Goal: Task Accomplishment & Management: Manage account settings

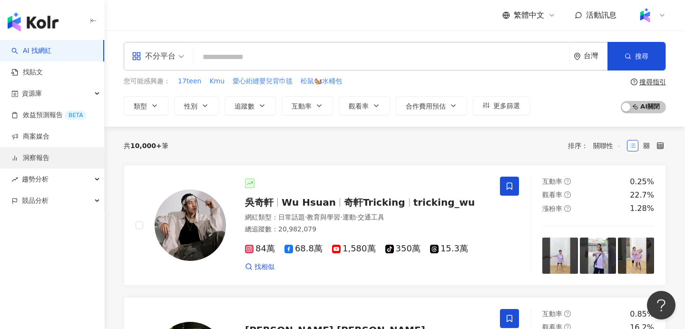
click at [49, 163] on link "洞察報告" at bounding box center [30, 158] width 38 height 10
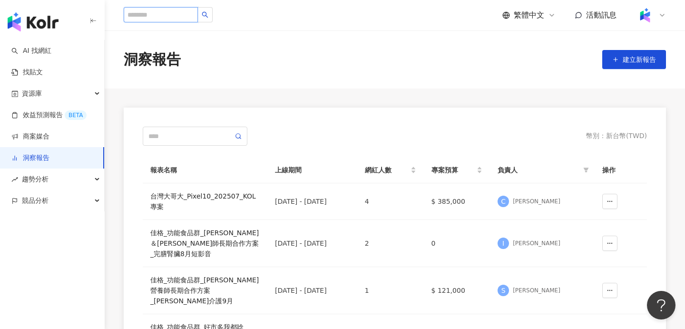
click at [176, 17] on input "search" at bounding box center [161, 14] width 74 height 15
type input "*"
click at [173, 19] on input "search" at bounding box center [161, 14] width 74 height 15
type input "*"
click at [197, 132] on input "text" at bounding box center [190, 136] width 85 height 10
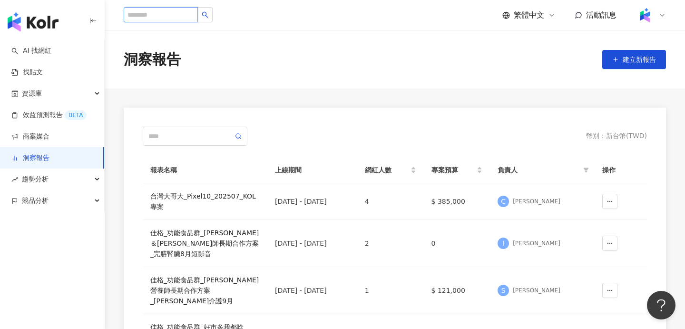
click at [178, 15] on input "search" at bounding box center [161, 14] width 74 height 15
click at [167, 12] on input "search" at bounding box center [161, 14] width 74 height 15
type input "*"
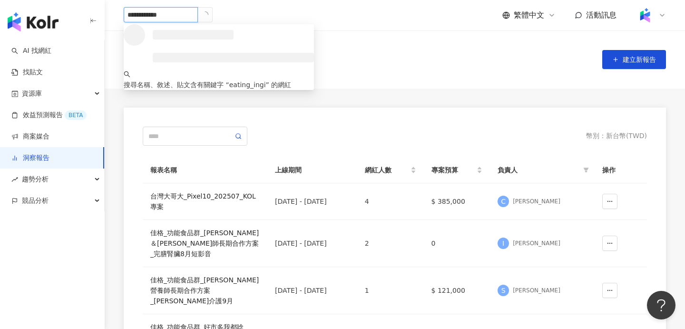
type input "**********"
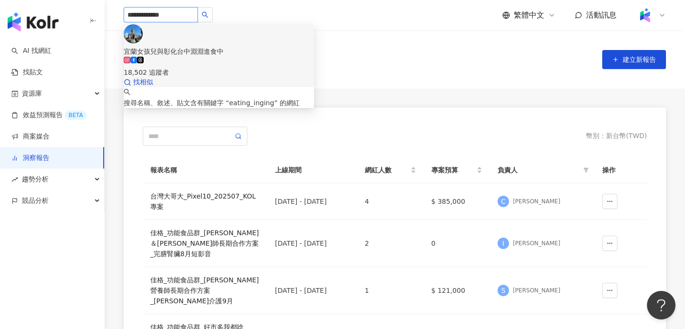
click at [194, 67] on div "18,502 追蹤者" at bounding box center [219, 72] width 190 height 10
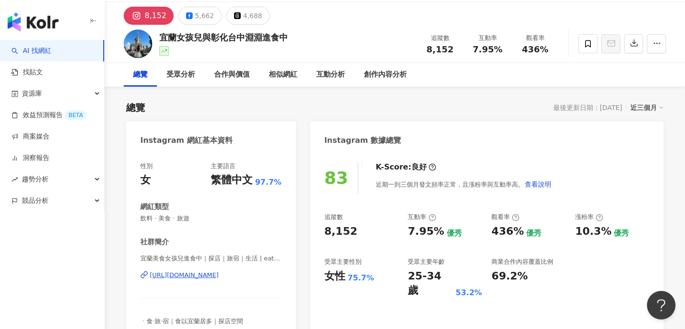
scroll to position [28, 0]
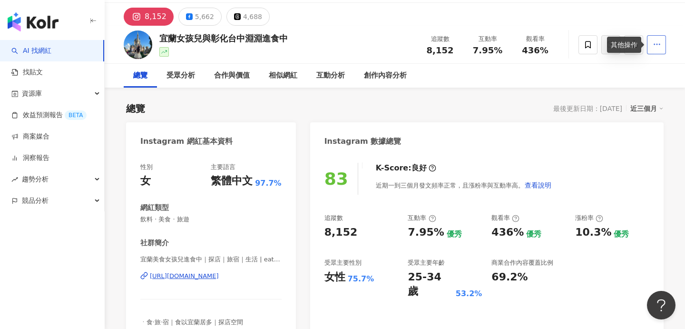
click at [656, 43] on icon "button" at bounding box center [656, 44] width 9 height 9
click at [532, 109] on div "總覽 最後更新日期：[DATE] 近三個月" at bounding box center [394, 108] width 537 height 13
click at [147, 18] on div "8,152" at bounding box center [156, 16] width 22 height 13
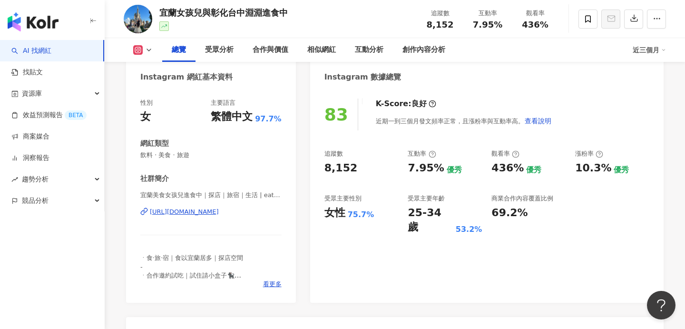
scroll to position [0, 0]
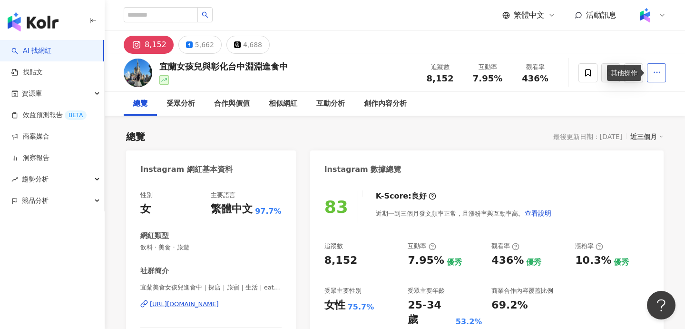
click at [660, 75] on icon "button" at bounding box center [656, 72] width 9 height 9
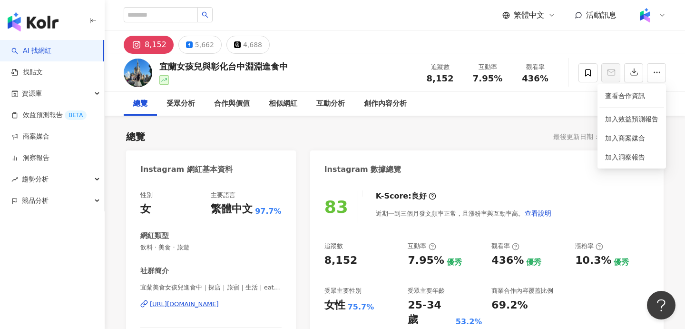
click at [240, 309] on div "宜蘭美食女孩兒進食中｜探店｜旅宿｜生活 | eating_inging https://www.instagram.com/eating_inging/" at bounding box center [210, 311] width 141 height 56
click at [219, 306] on div "https://www.instagram.com/eating_inging/" at bounding box center [184, 304] width 69 height 9
click at [473, 175] on div "Instagram 數據總覽" at bounding box center [486, 165] width 353 height 31
click at [452, 138] on div "總覽 最後更新日期：2025/10/12 近三個月" at bounding box center [394, 136] width 537 height 13
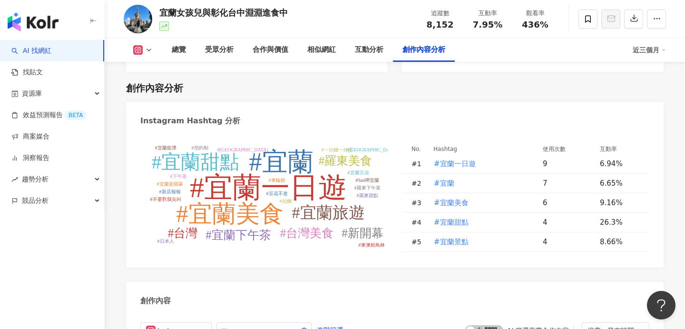
scroll to position [2831, 0]
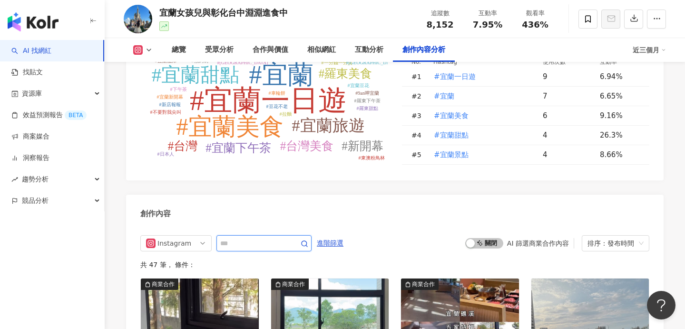
click at [229, 237] on input "text" at bounding box center [253, 242] width 67 height 11
type input "*"
type input "**"
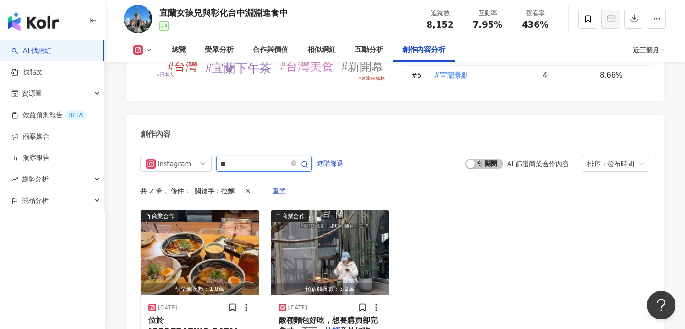
scroll to position [2928, 0]
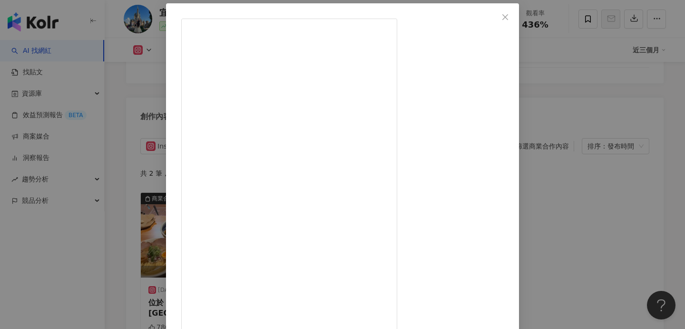
scroll to position [0, 0]
click at [583, 77] on div "宜蘭女孩兒與彰化台中淵淵進食中 2025/8/27 786 30 2.5萬 查看原始貼文" at bounding box center [342, 164] width 685 height 329
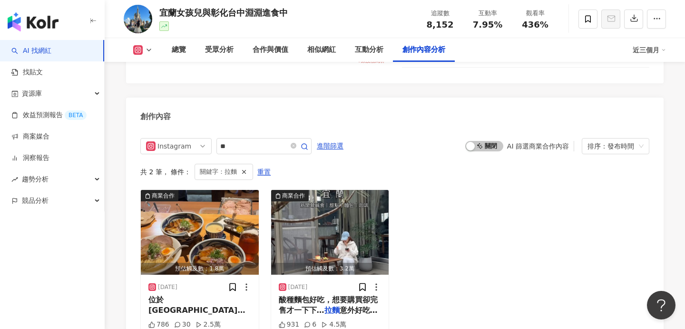
click at [474, 189] on div "商業合作 預估觸及數：1.8萬 2025/8/27 位於宜蘭縣東澳路上老宅風格 拉麵 店，鄰近粉鳥林海灘與東澳車站之間；無停車位，開車前往需找一下臨停位置。 …" at bounding box center [394, 271] width 509 height 164
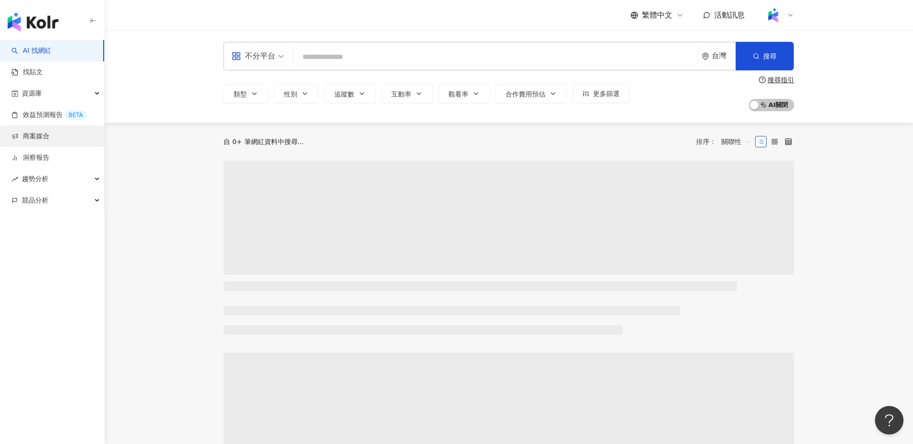
click at [46, 140] on link "商案媒合" at bounding box center [30, 137] width 38 height 10
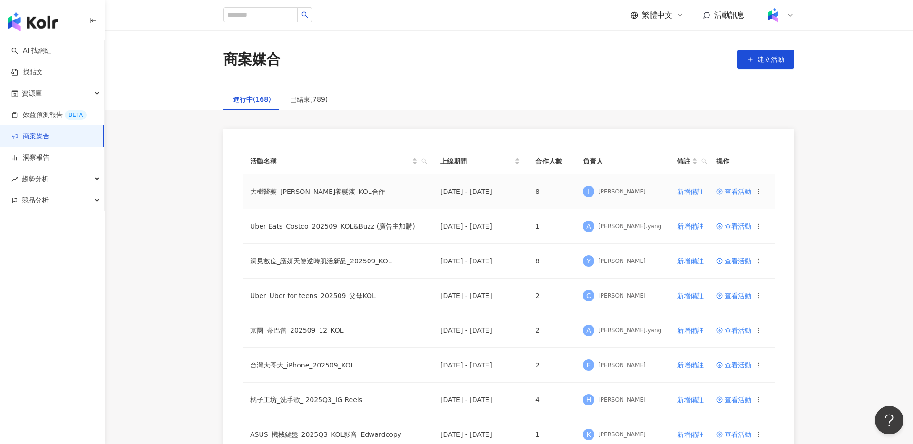
scroll to position [64, 0]
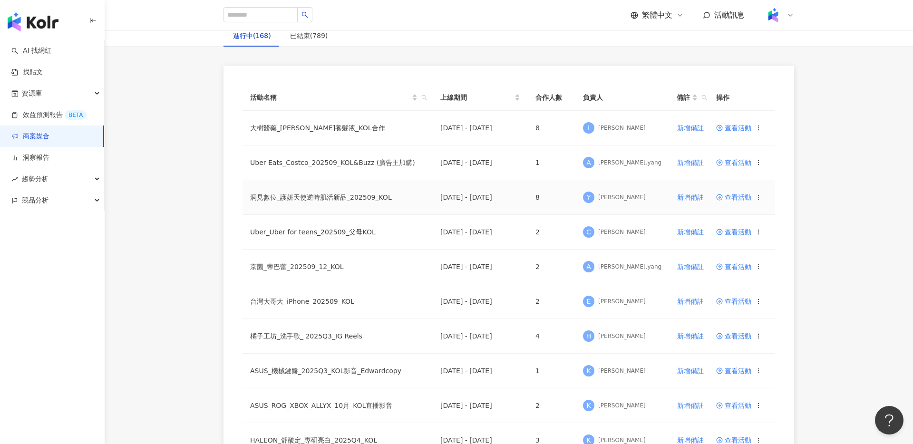
click at [746, 199] on span "查看活動" at bounding box center [733, 197] width 35 height 7
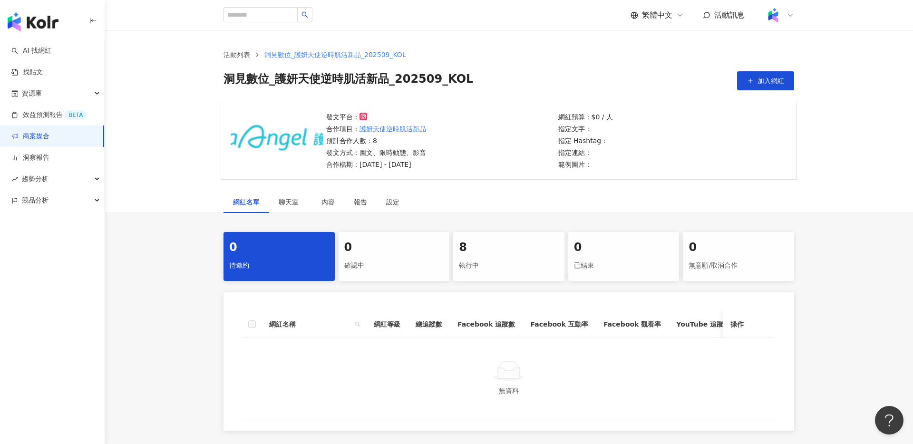
click at [525, 245] on div "8" at bounding box center [509, 248] width 100 height 16
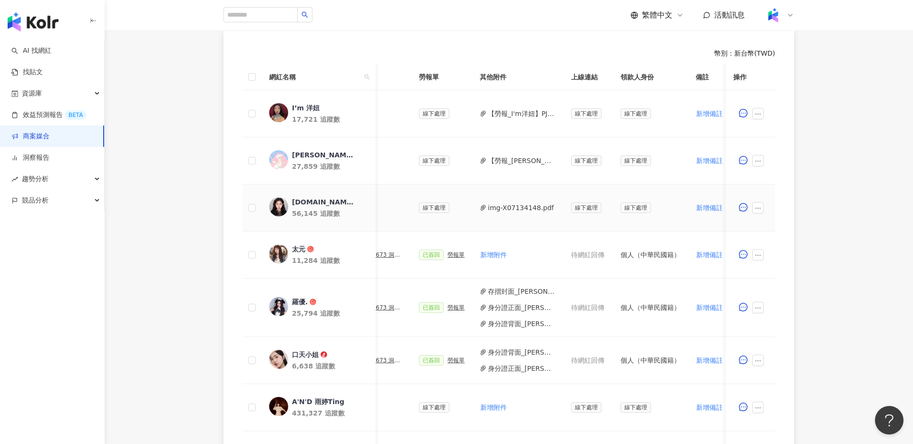
scroll to position [0, 362]
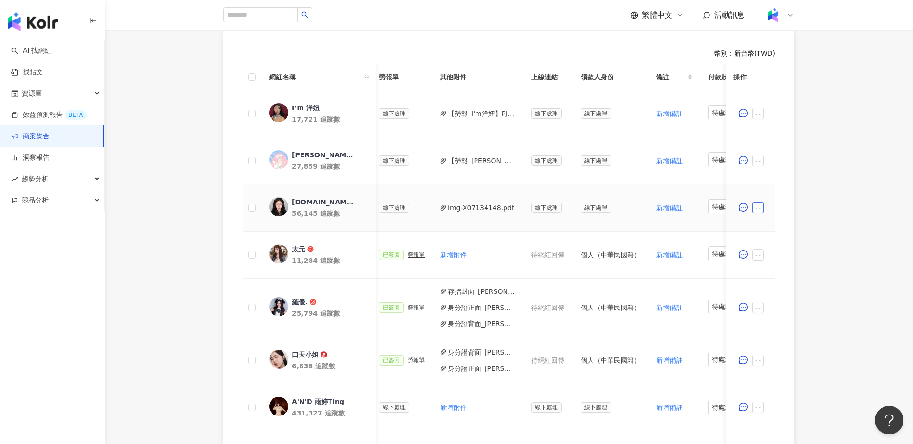
click at [759, 204] on button "button" at bounding box center [757, 207] width 11 height 11
click at [777, 274] on li "新增附件" at bounding box center [779, 283] width 51 height 19
click at [761, 205] on button "button" at bounding box center [757, 207] width 11 height 11
click at [776, 282] on span "新增附件" at bounding box center [773, 284] width 27 height 8
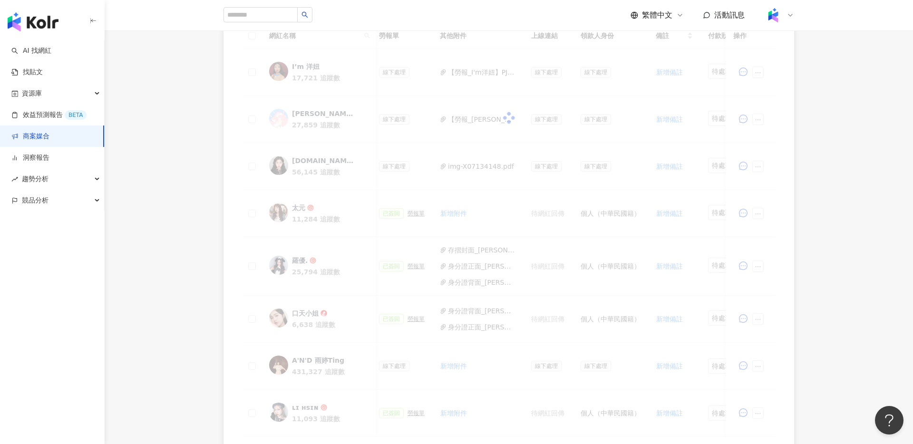
scroll to position [267, 0]
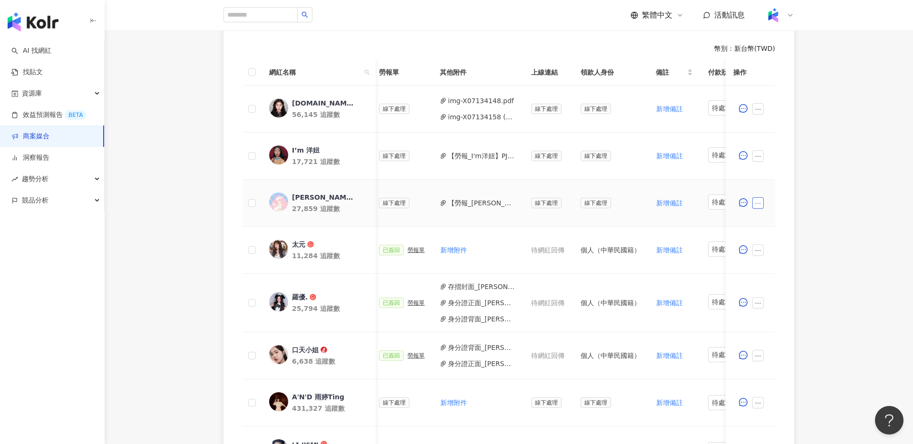
click at [757, 204] on icon "ellipsis" at bounding box center [758, 203] width 7 height 7
click at [779, 274] on div "新增附件" at bounding box center [773, 279] width 27 height 10
click at [757, 203] on icon "ellipsis" at bounding box center [757, 203] width 5 height 1
click at [774, 285] on li "新增附件" at bounding box center [779, 279] width 51 height 19
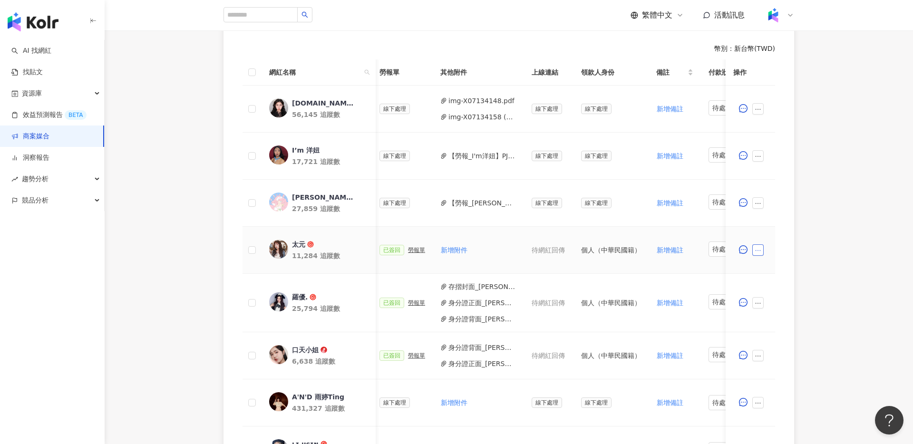
click at [759, 248] on icon "ellipsis" at bounding box center [758, 250] width 7 height 7
click at [655, 189] on td "新增備註" at bounding box center [675, 203] width 52 height 47
click at [764, 202] on span at bounding box center [759, 202] width 15 height 11
click at [759, 204] on icon "ellipsis" at bounding box center [758, 203] width 7 height 7
click at [774, 270] on li "新增附件" at bounding box center [779, 279] width 51 height 19
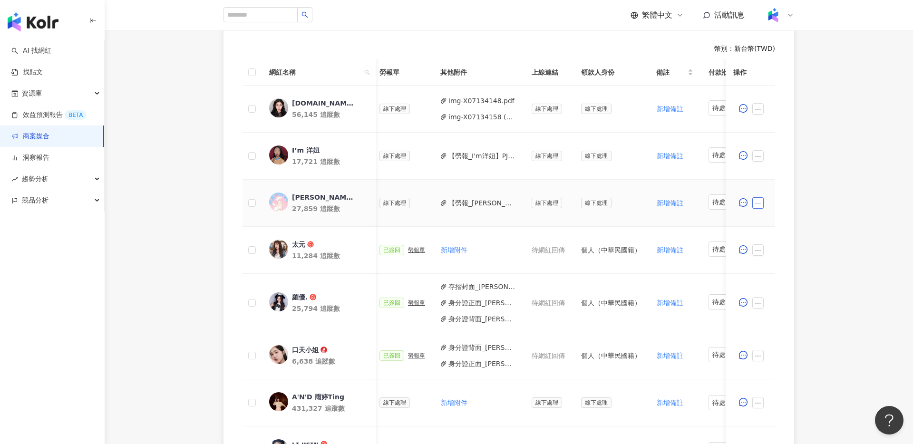
click at [755, 203] on icon "ellipsis" at bounding box center [758, 203] width 7 height 7
click at [778, 270] on li "新增附件" at bounding box center [779, 279] width 51 height 19
click at [753, 241] on div at bounding box center [750, 250] width 34 height 19
click at [759, 198] on button "button" at bounding box center [757, 202] width 11 height 11
click at [771, 287] on li "新增附件" at bounding box center [779, 279] width 51 height 19
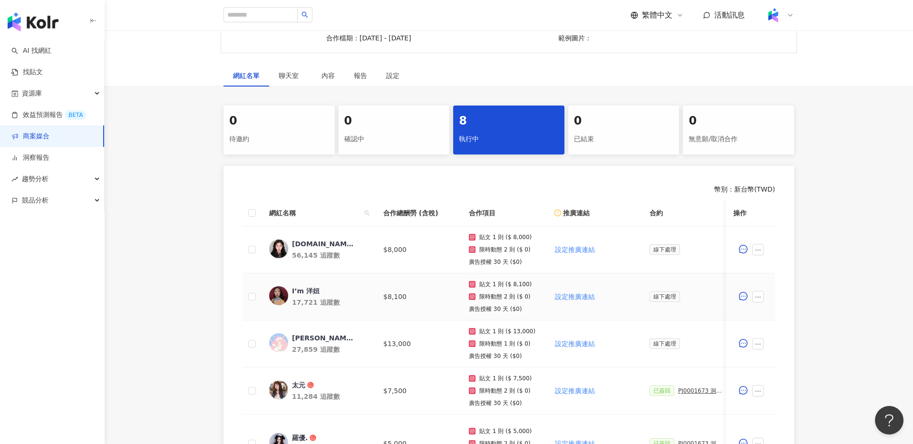
scroll to position [141, 0]
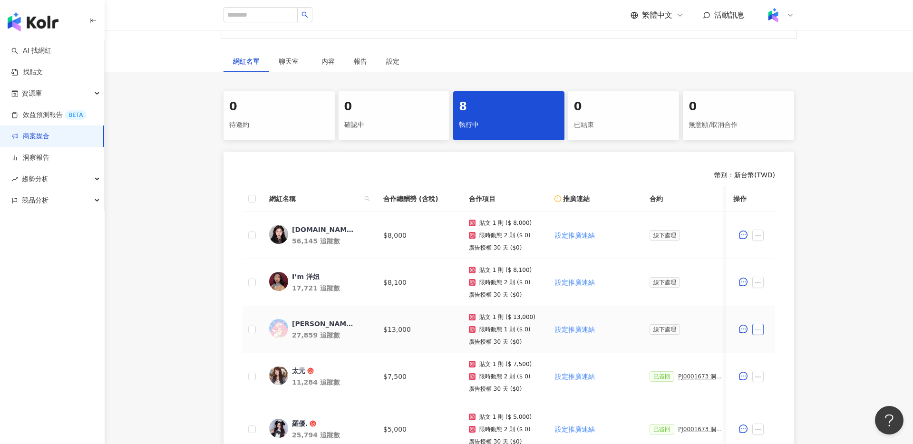
click at [758, 333] on button "button" at bounding box center [757, 329] width 11 height 11
click at [776, 187] on div "新增附件" at bounding box center [773, 183] width 27 height 10
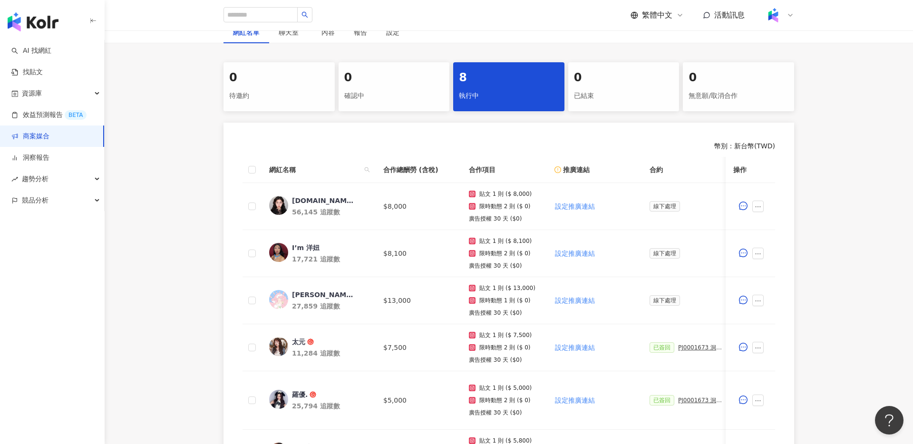
scroll to position [191, 0]
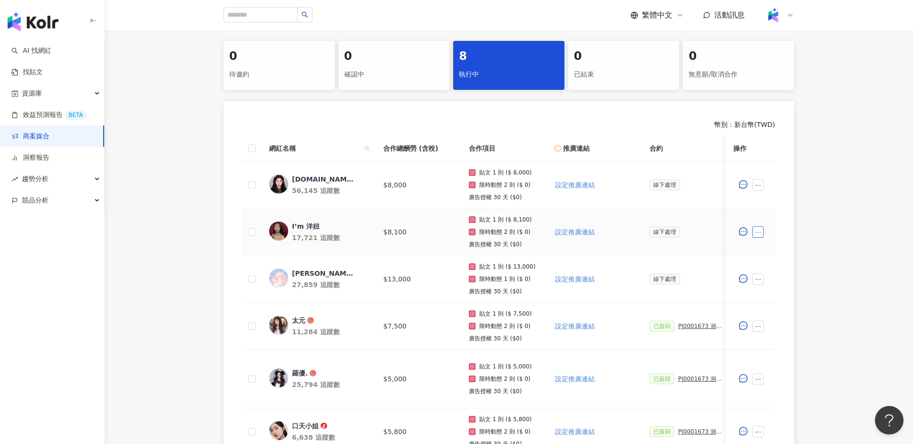
click at [762, 237] on button "button" at bounding box center [757, 231] width 11 height 11
click at [691, 233] on td "線下處理" at bounding box center [687, 232] width 91 height 47
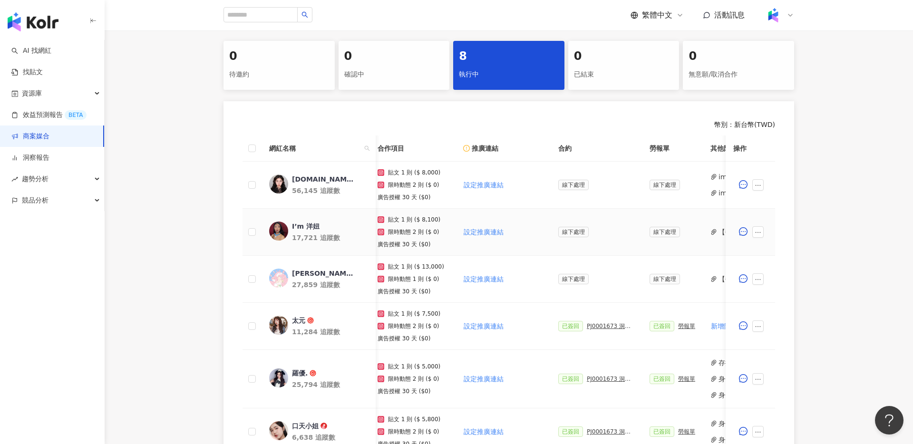
scroll to position [0, 247]
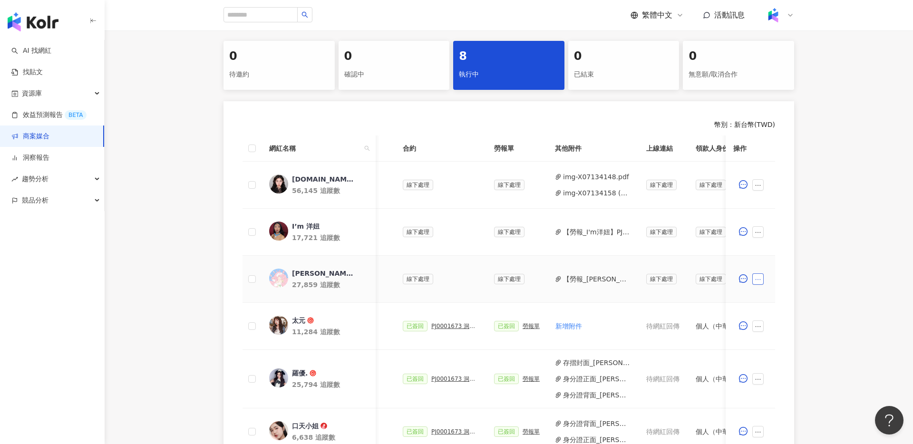
click at [760, 279] on icon "ellipsis" at bounding box center [758, 279] width 7 height 7
click at [774, 135] on span "新增附件" at bounding box center [773, 133] width 27 height 8
click at [760, 280] on icon "ellipsis" at bounding box center [757, 279] width 5 height 1
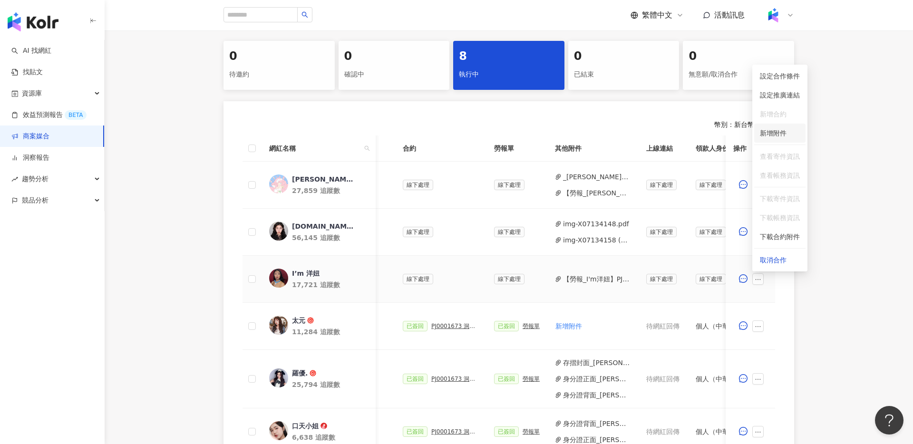
click at [789, 136] on span "新增附件" at bounding box center [780, 133] width 40 height 10
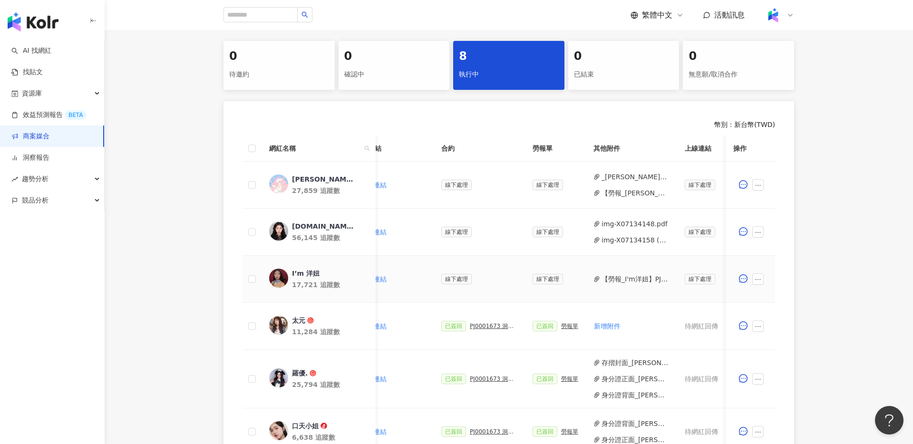
scroll to position [0, 208]
click at [755, 280] on icon "ellipsis" at bounding box center [758, 279] width 7 height 7
click at [777, 132] on span "新增附件" at bounding box center [773, 133] width 27 height 8
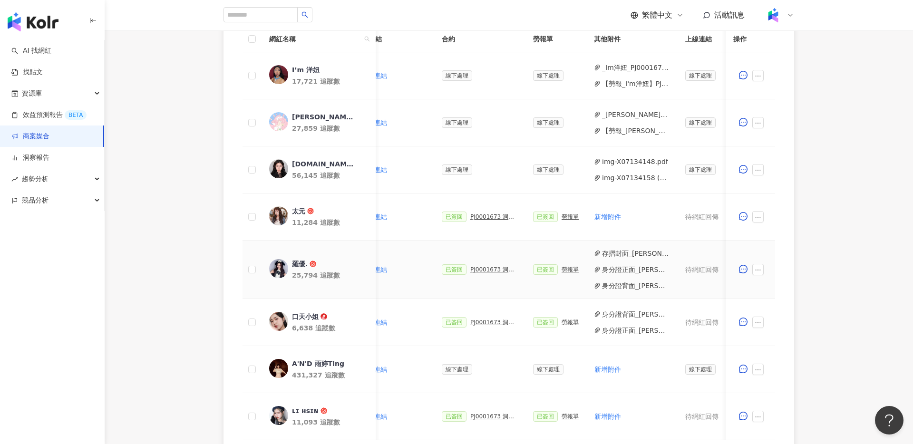
scroll to position [0, 426]
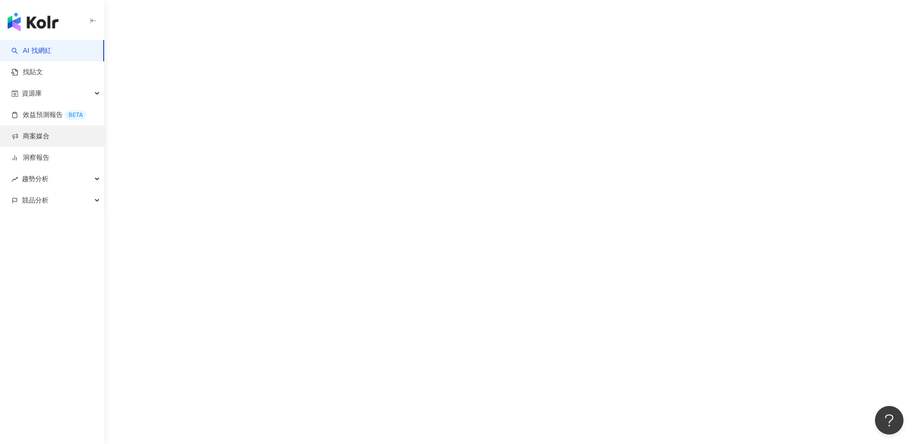
click at [48, 138] on link "商案媒合" at bounding box center [30, 137] width 38 height 10
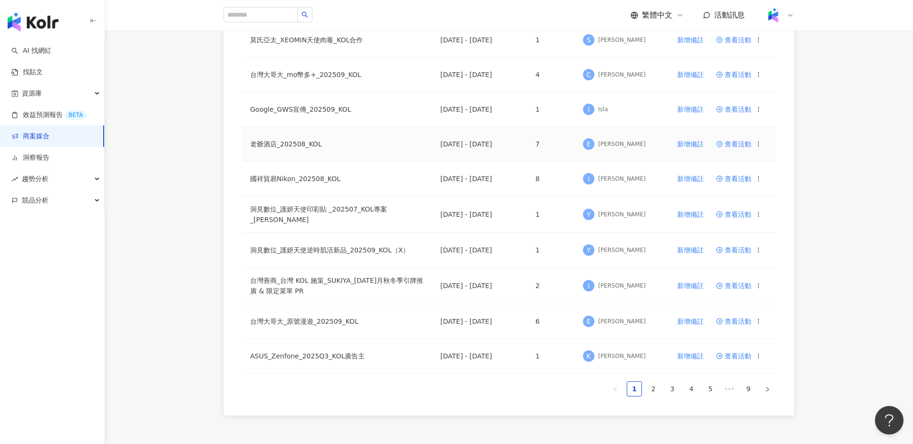
scroll to position [516, 0]
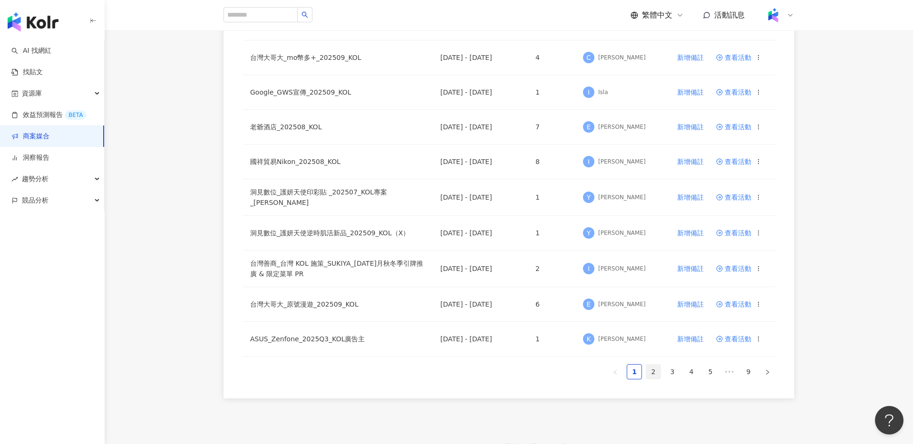
click at [652, 369] on link "2" at bounding box center [653, 372] width 14 height 14
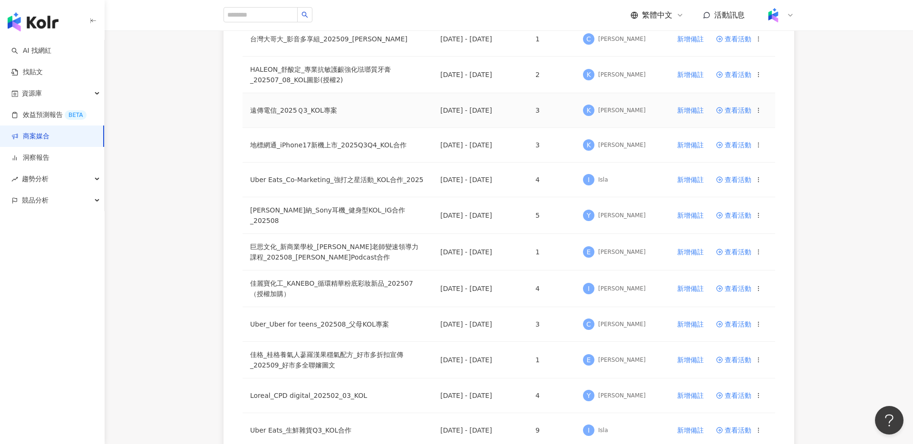
scroll to position [400, 0]
click at [742, 217] on td "查看活動" at bounding box center [741, 215] width 67 height 37
click at [729, 213] on span "查看活動" at bounding box center [733, 215] width 35 height 7
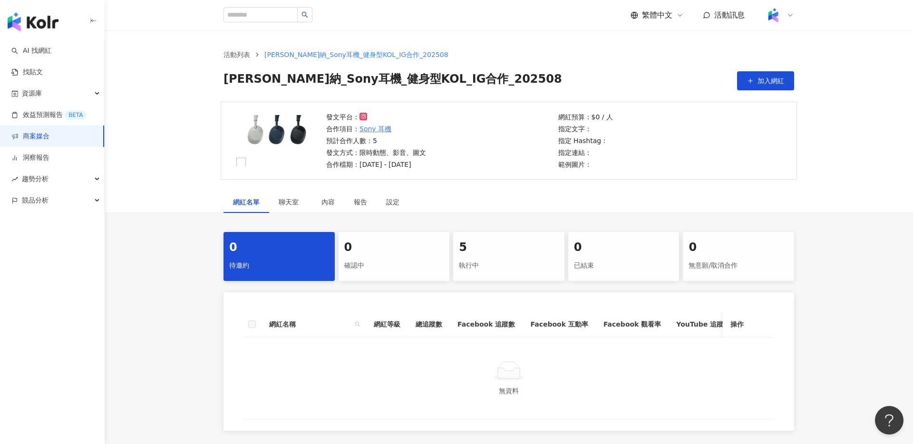
click at [496, 254] on div "5" at bounding box center [509, 248] width 100 height 16
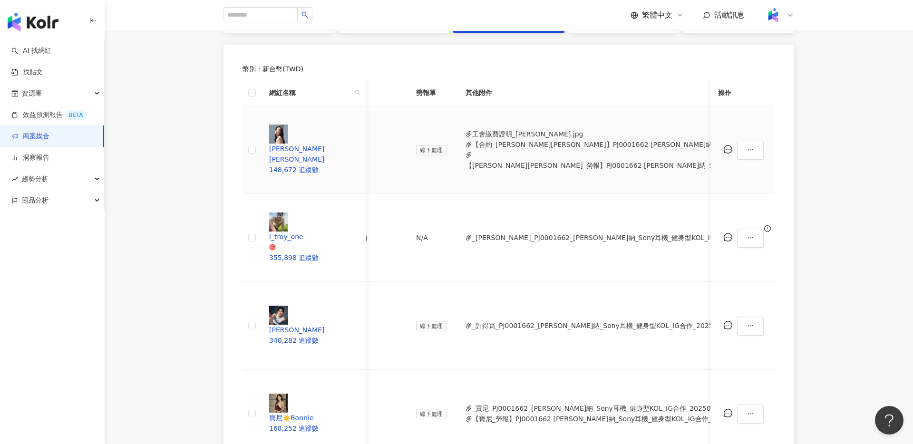
scroll to position [0, 310]
click at [500, 139] on button "【合約_[PERSON_NAME][PERSON_NAME]】PJ0001662 [PERSON_NAME]納_Sony耳機_健身型KOL_IG合作_2025…" at bounding box center [658, 144] width 375 height 10
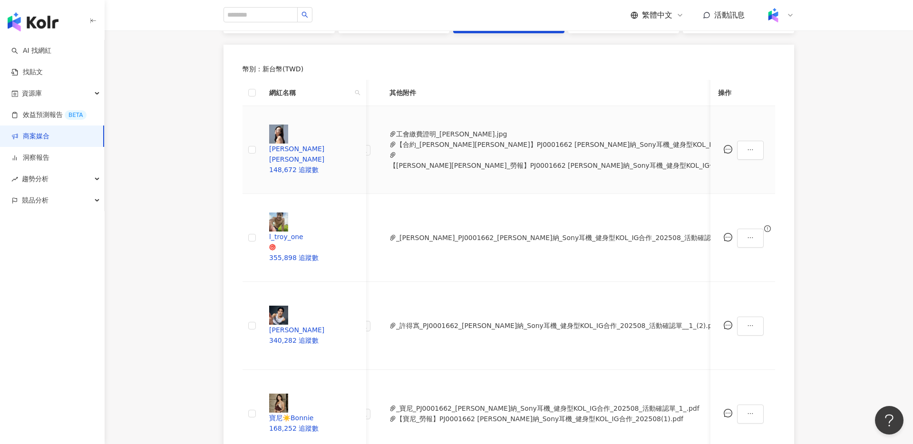
click at [445, 160] on button "【[PERSON_NAME][PERSON_NAME]_勞報】PJ0001662 [PERSON_NAME]納_Sony耳機_健身型KOL_IG合作_2025…" at bounding box center [582, 165] width 387 height 10
